Goal: Task Accomplishment & Management: Complete application form

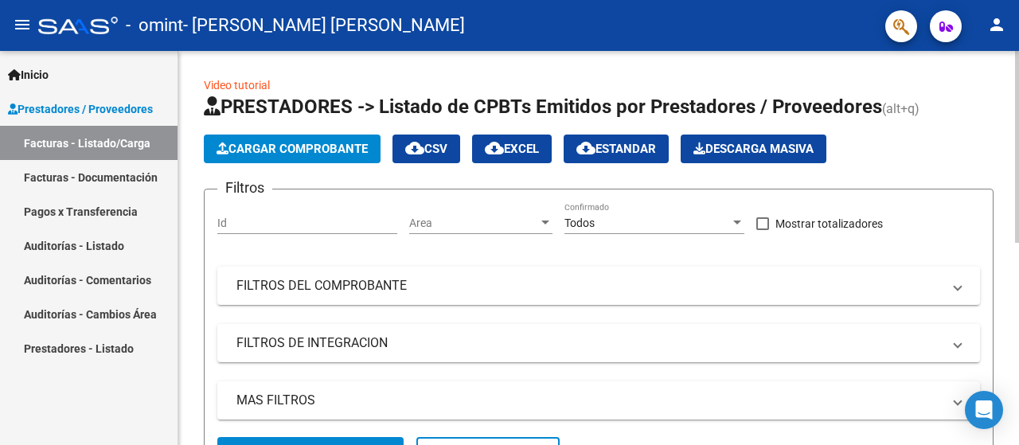
click at [250, 147] on span "Cargar Comprobante" at bounding box center [292, 149] width 151 height 14
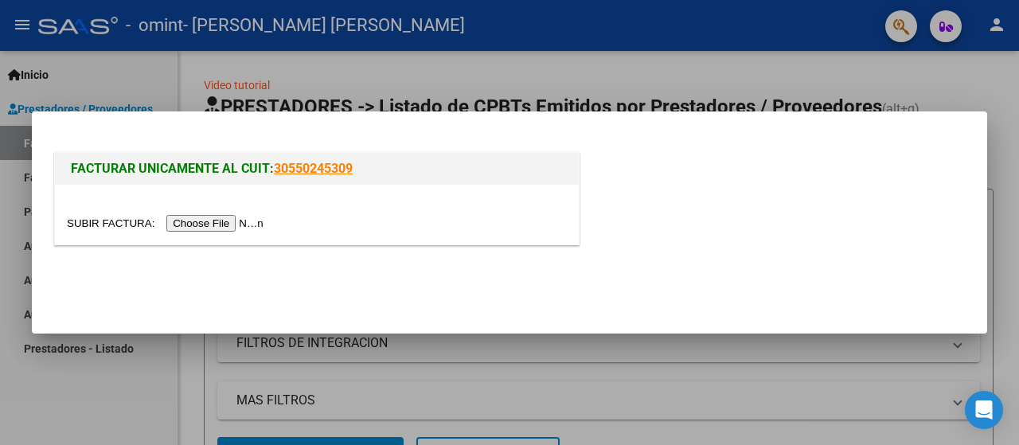
click at [234, 223] on input "file" at bounding box center [167, 223] width 201 height 17
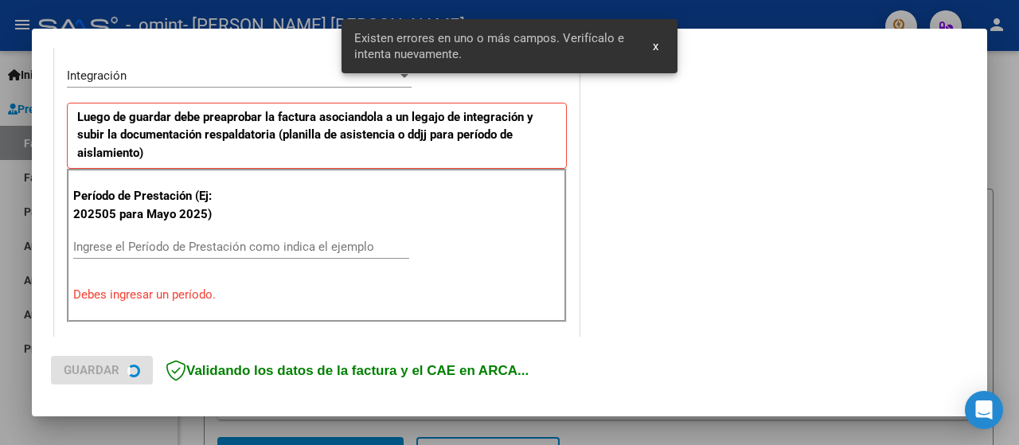
scroll to position [398, 0]
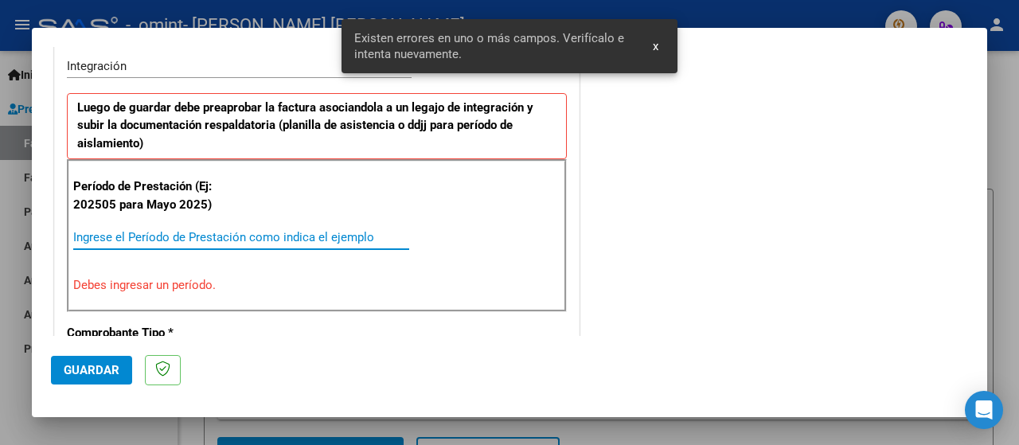
click at [182, 236] on input "Ingrese el Período de Prestación como indica el ejemplo" at bounding box center [241, 237] width 336 height 14
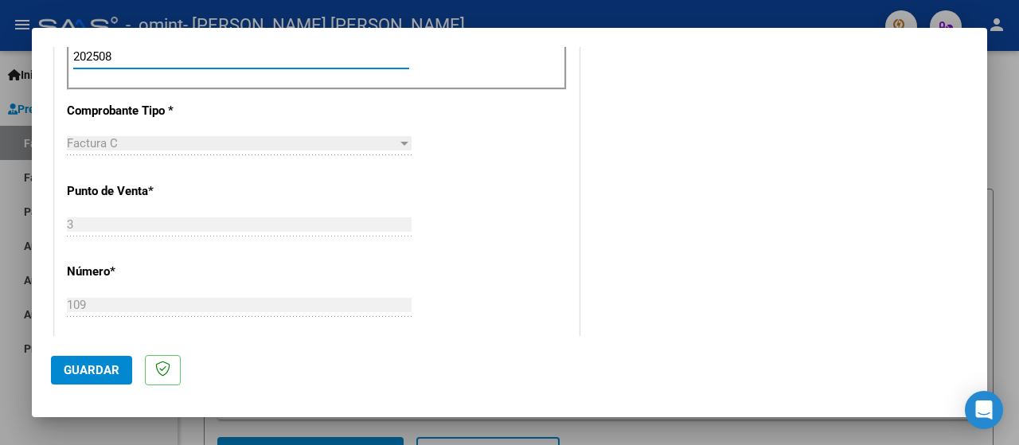
scroll to position [352, 0]
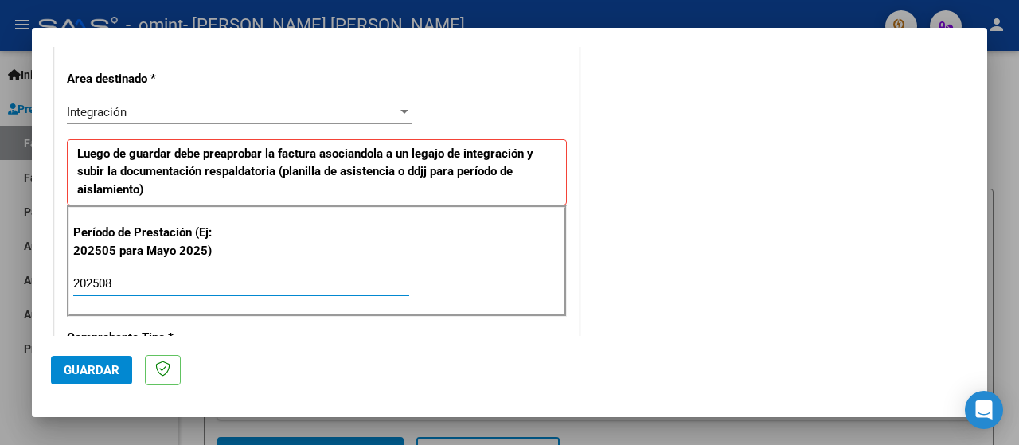
type input "202508"
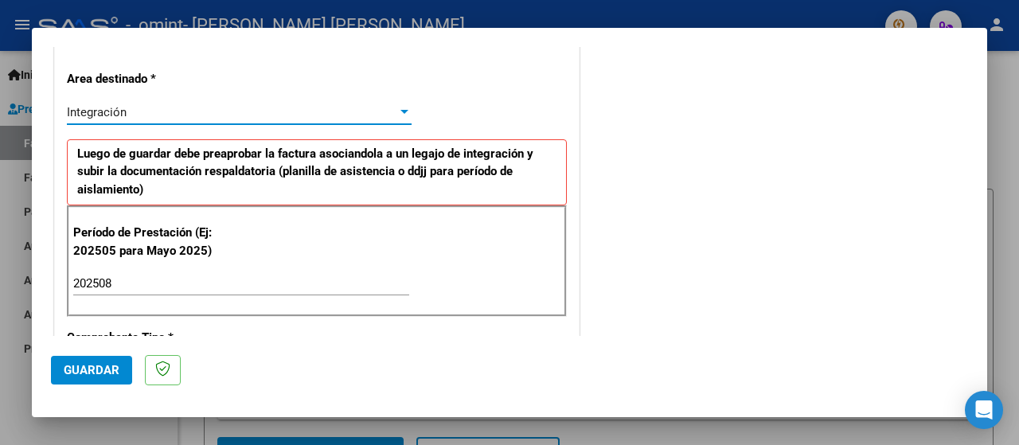
click at [401, 114] on div at bounding box center [405, 112] width 8 height 4
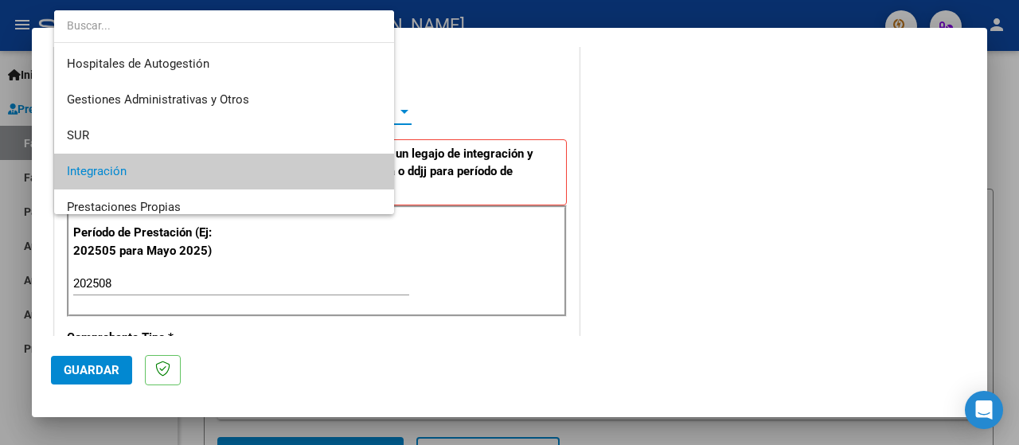
scroll to position [60, 0]
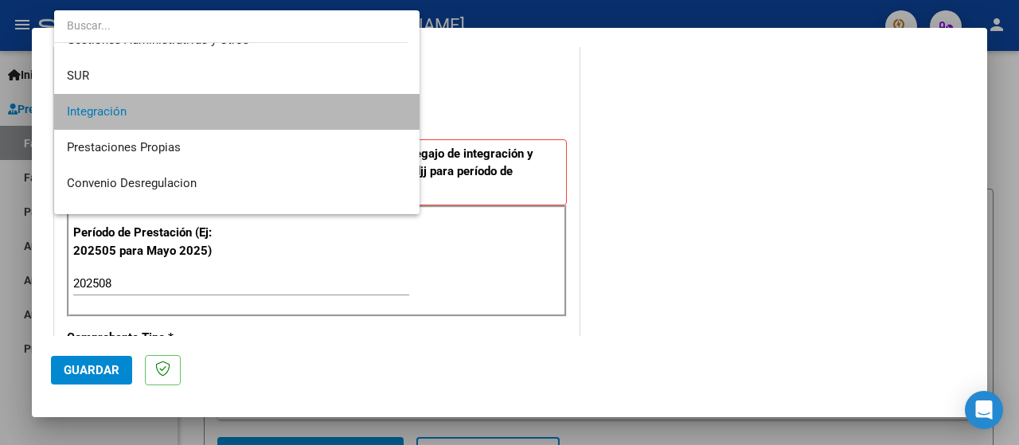
click at [270, 112] on span "Integración" at bounding box center [237, 112] width 340 height 36
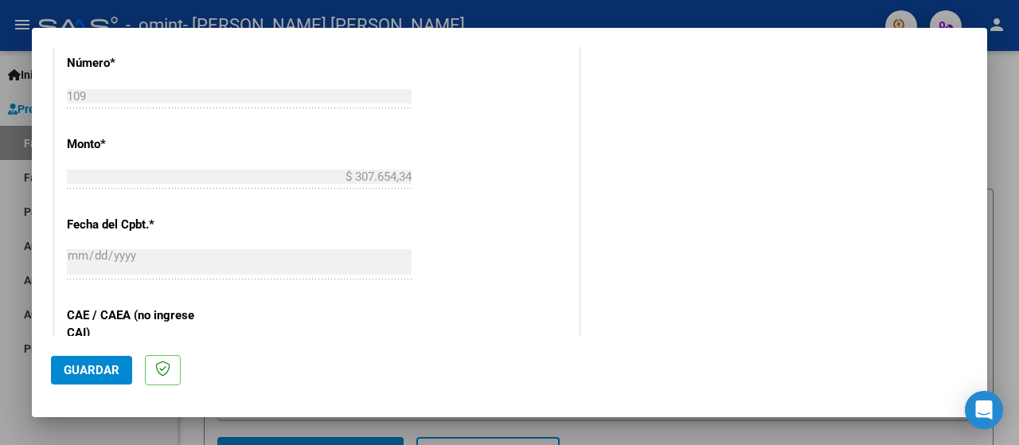
scroll to position [830, 0]
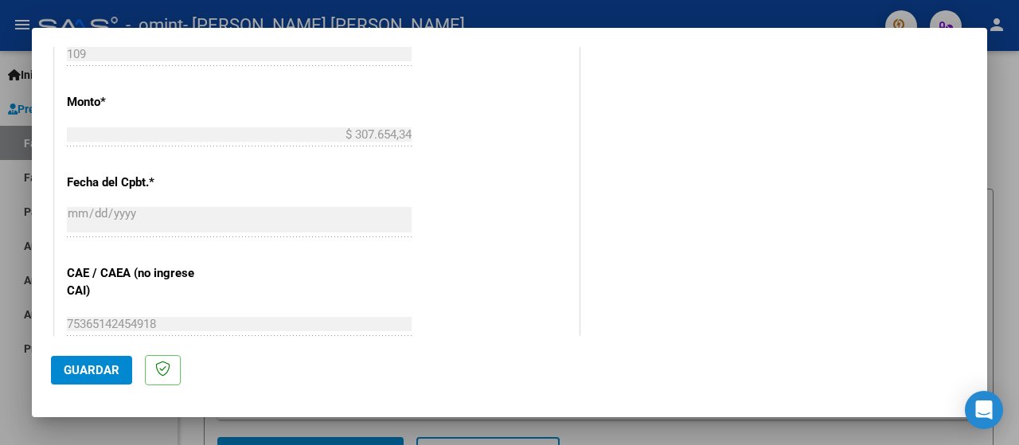
drag, startPoint x: 96, startPoint y: 368, endPoint x: 107, endPoint y: 369, distance: 11.2
click at [104, 369] on span "Guardar" at bounding box center [92, 370] width 56 height 14
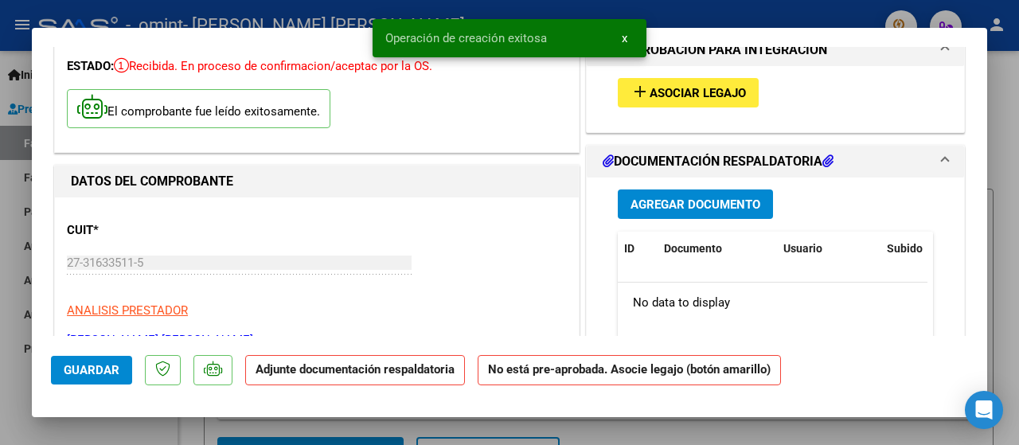
scroll to position [159, 0]
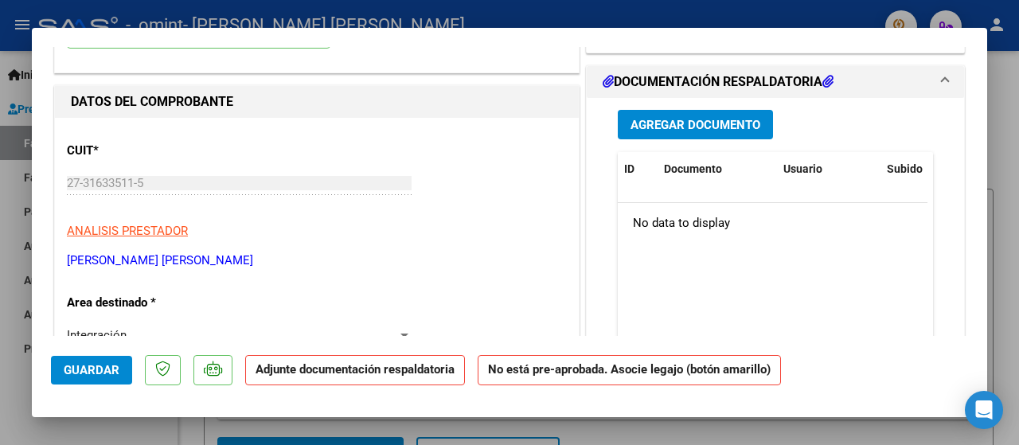
click at [693, 121] on span "Agregar Documento" at bounding box center [696, 125] width 130 height 14
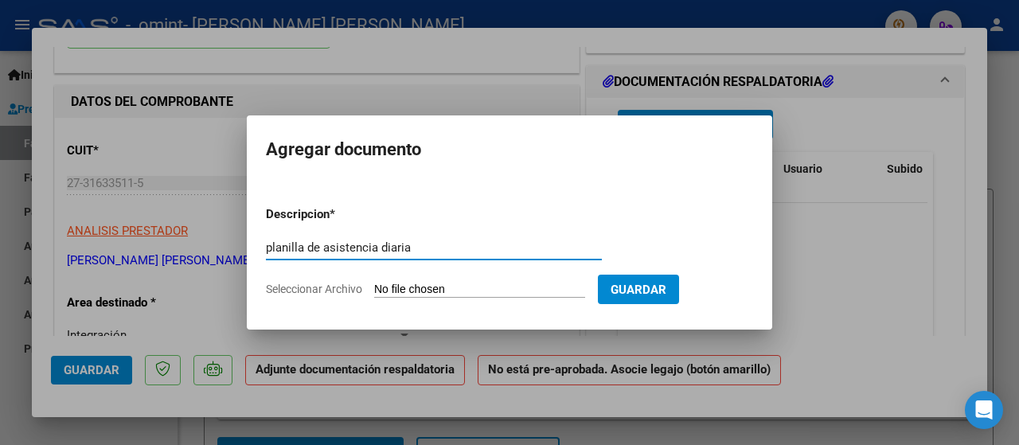
type input "planilla de asistencia diaria"
click at [585, 287] on input "Seleccionar Archivo" at bounding box center [479, 290] width 211 height 15
type input "C:\fakepath\planilla asistencia [PERSON_NAME].pdf"
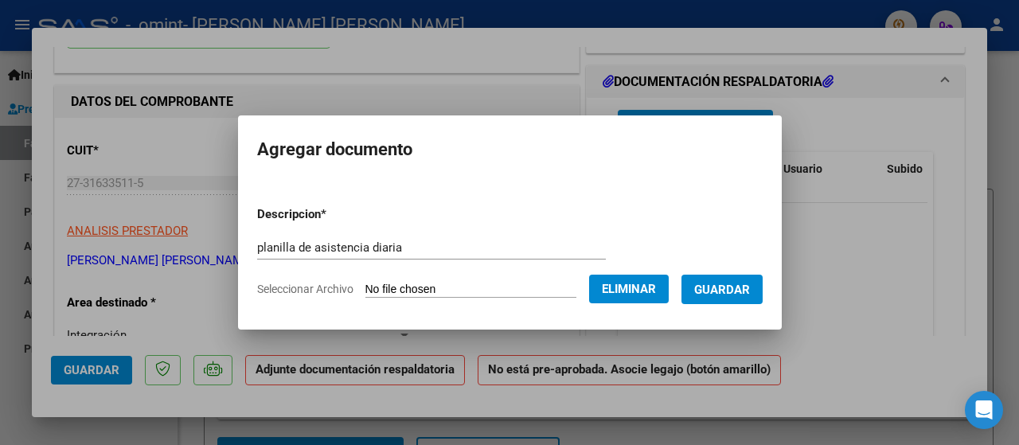
click at [745, 294] on span "Guardar" at bounding box center [722, 290] width 56 height 14
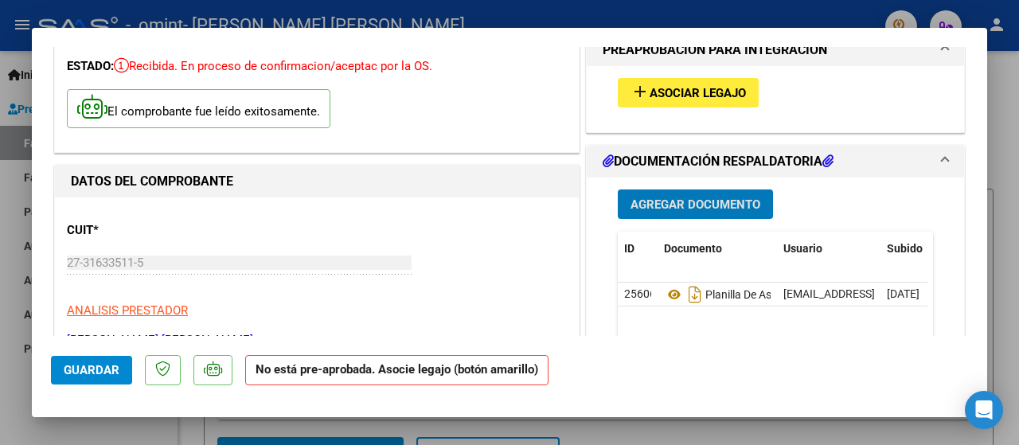
scroll to position [0, 0]
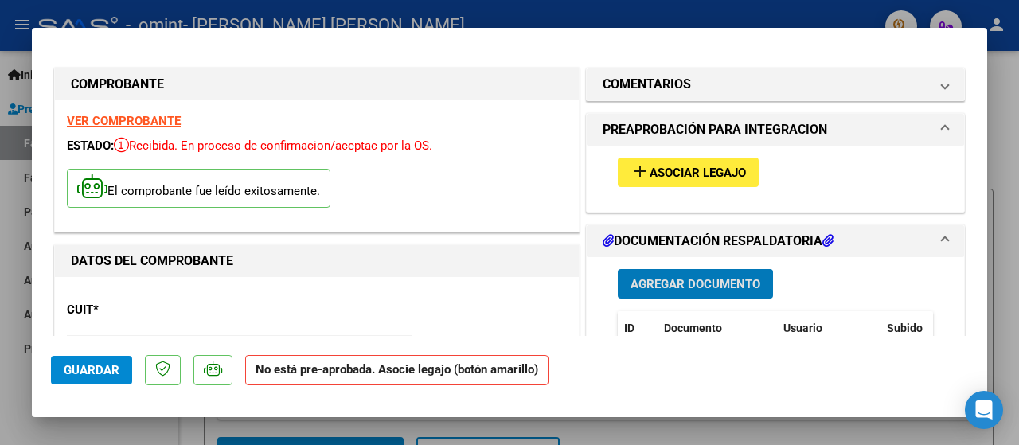
click at [694, 176] on span "Asociar Legajo" at bounding box center [698, 173] width 96 height 14
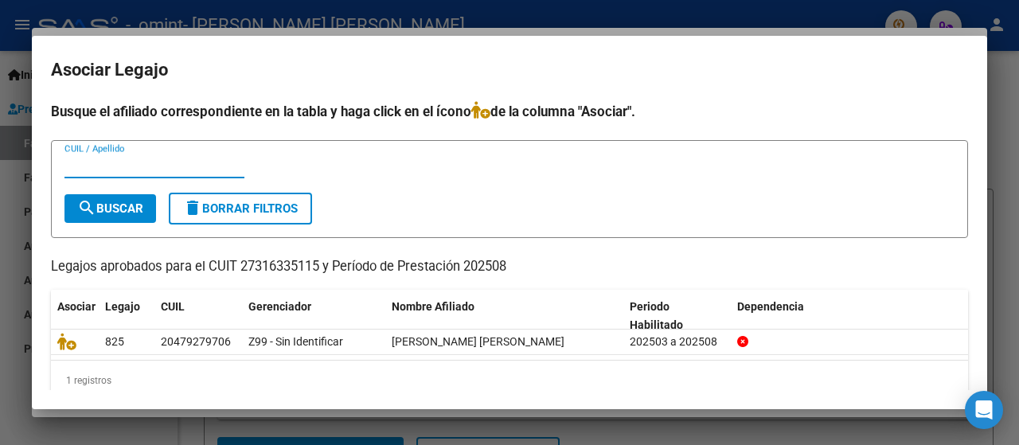
click at [190, 167] on input "CUIL / Apellido" at bounding box center [154, 165] width 180 height 14
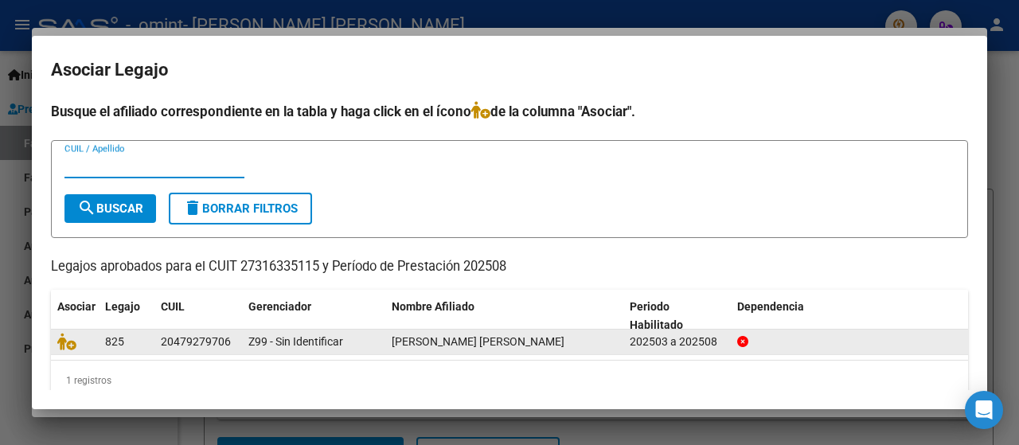
click at [444, 346] on span "[PERSON_NAME] [PERSON_NAME]" at bounding box center [478, 341] width 173 height 13
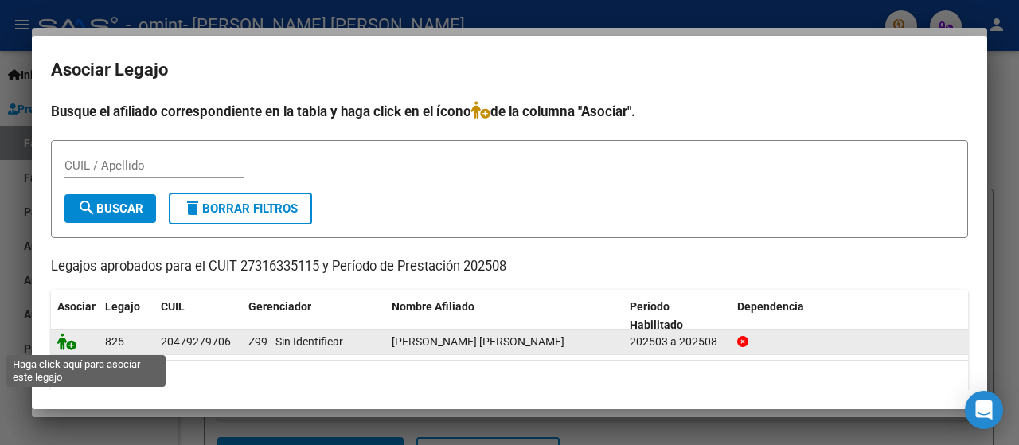
click at [70, 342] on icon at bounding box center [66, 342] width 19 height 18
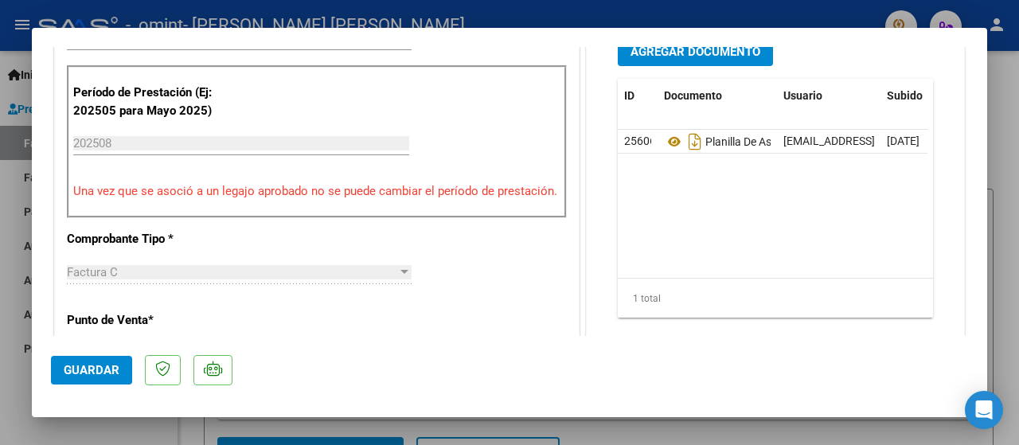
scroll to position [478, 0]
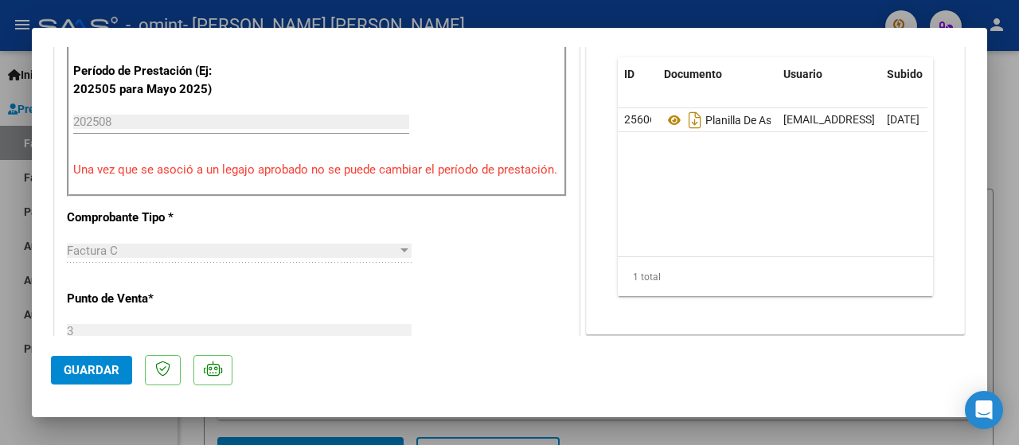
click at [101, 370] on span "Guardar" at bounding box center [92, 370] width 56 height 14
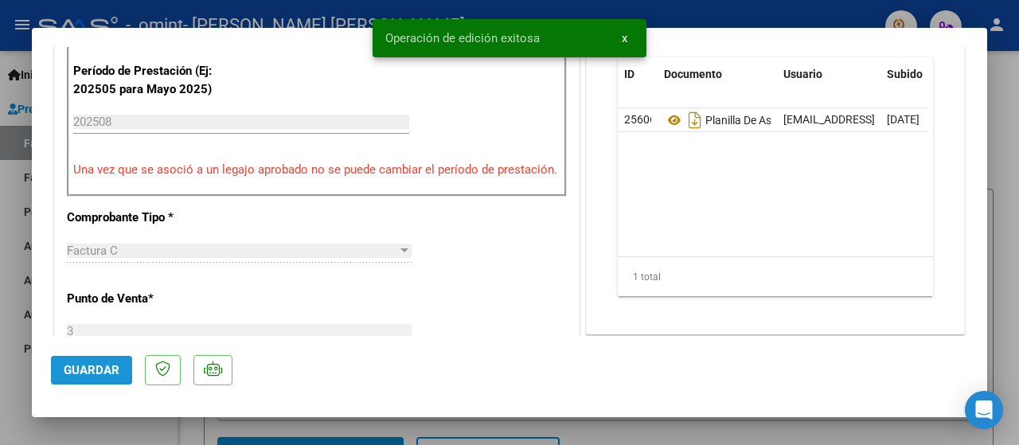
click at [103, 365] on span "Guardar" at bounding box center [92, 370] width 56 height 14
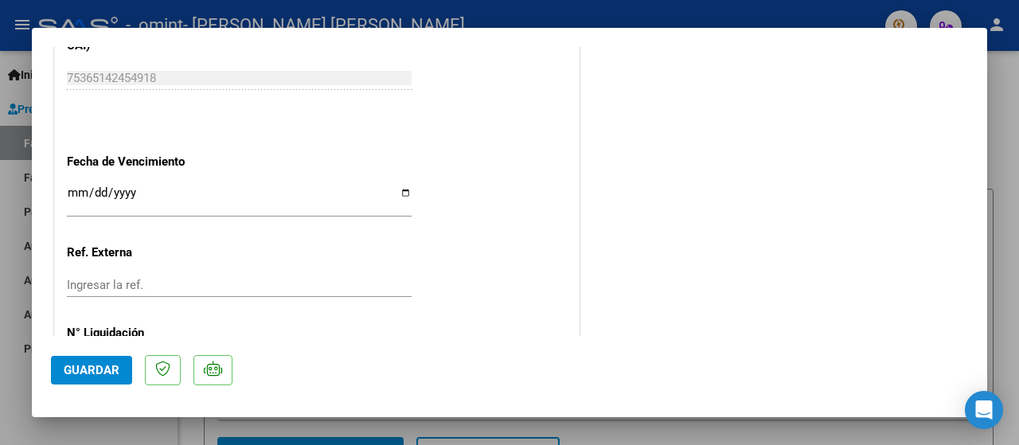
scroll to position [1115, 0]
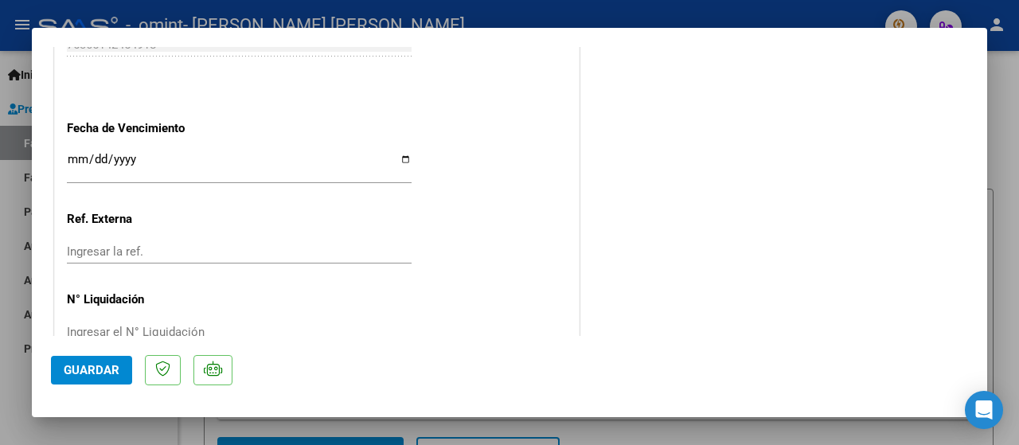
click at [1, 182] on div at bounding box center [509, 222] width 1019 height 445
type input "$ 0,00"
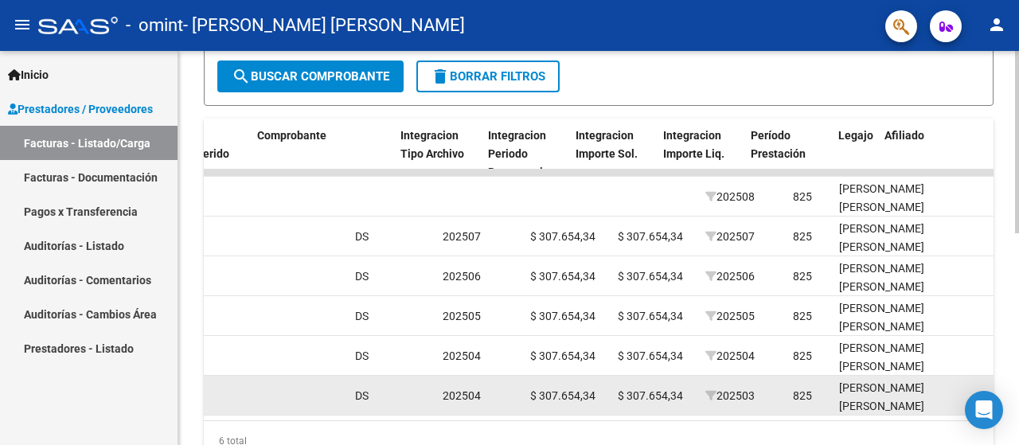
scroll to position [0, 1528]
